Goal: Information Seeking & Learning: Learn about a topic

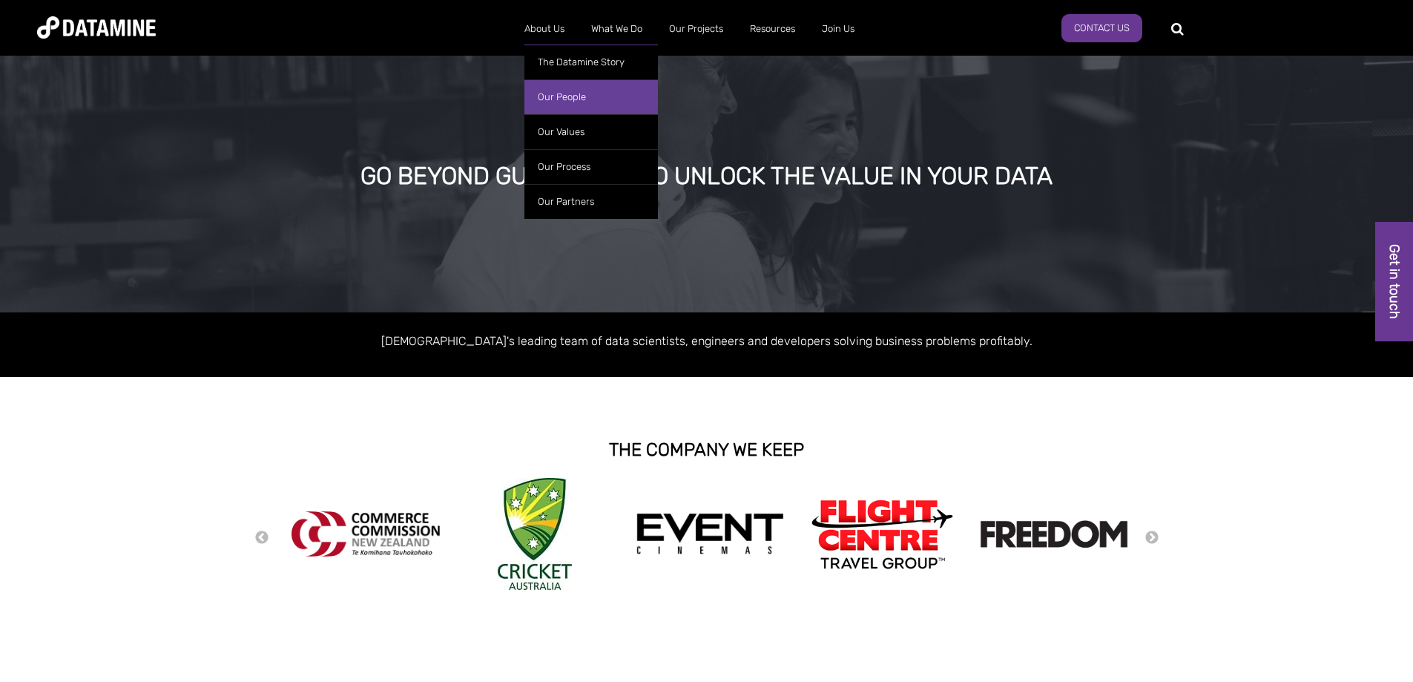
click at [558, 86] on link "Our People" at bounding box center [591, 96] width 134 height 35
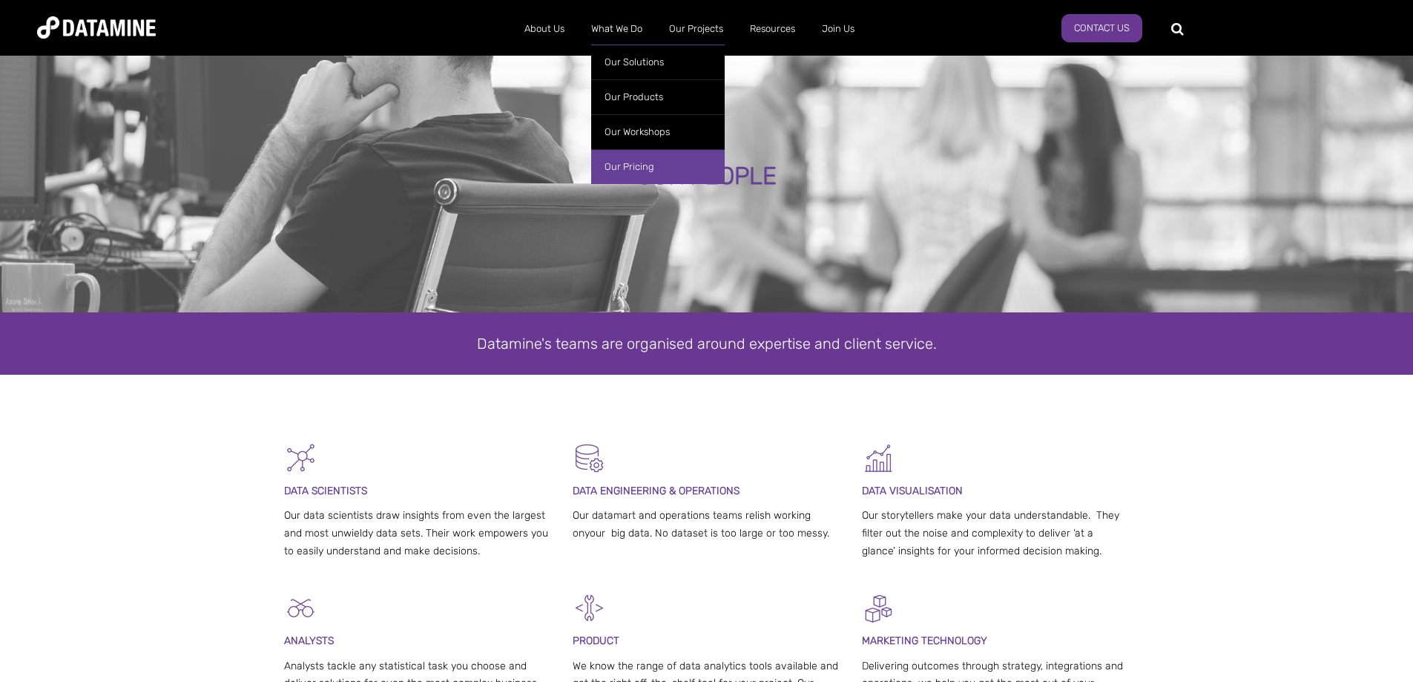
click at [649, 166] on link "Our Pricing" at bounding box center [658, 166] width 134 height 35
